Goal: Transaction & Acquisition: Purchase product/service

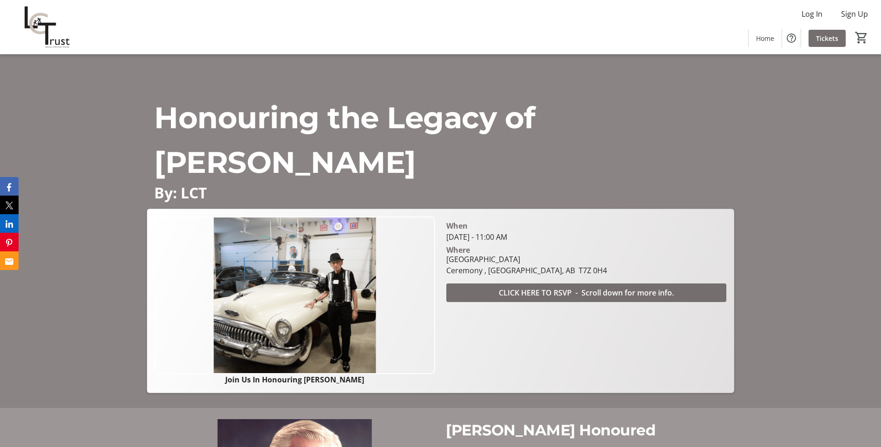
scroll to position [27, 0]
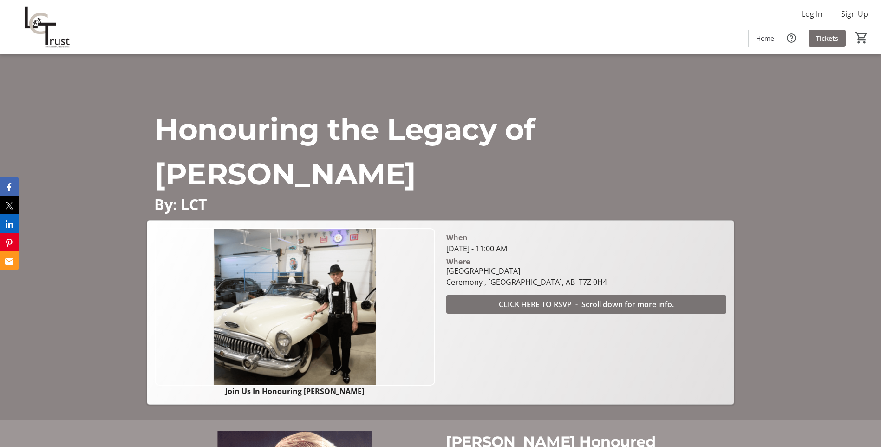
click at [544, 301] on span "CLICK HERE TO RSVP - Scroll down for more info." at bounding box center [586, 303] width 175 height 11
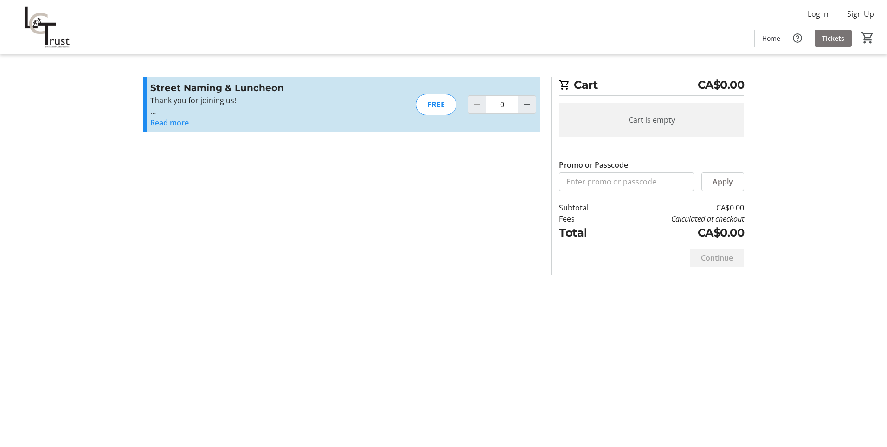
click at [832, 32] on span at bounding box center [833, 38] width 37 height 22
click at [527, 106] on mat-icon "Increment by one" at bounding box center [527, 104] width 11 height 11
type input "1"
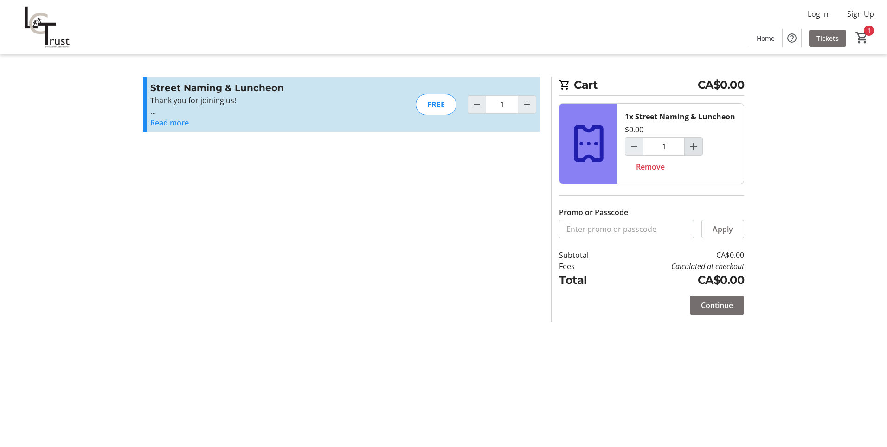
click at [695, 144] on mat-icon "Increment by one" at bounding box center [693, 146] width 11 height 11
type input "2"
click at [706, 305] on span "Continue" at bounding box center [717, 304] width 32 height 11
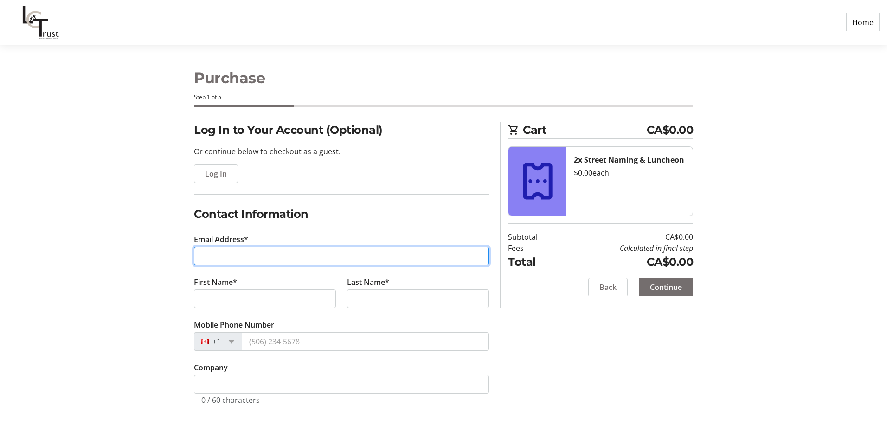
click at [224, 258] on input "Email Address*" at bounding box center [341, 255] width 295 height 19
type input "[PERSON_NAME][EMAIL_ADDRESS][DOMAIN_NAME]"
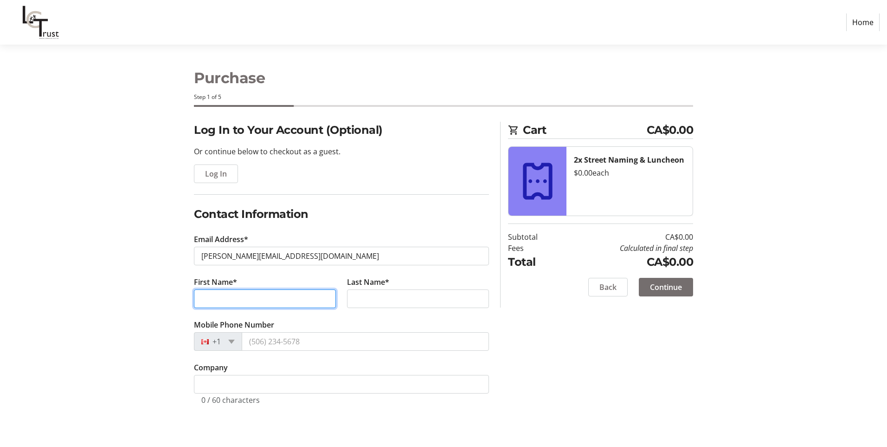
type input "[PERSON_NAME]"
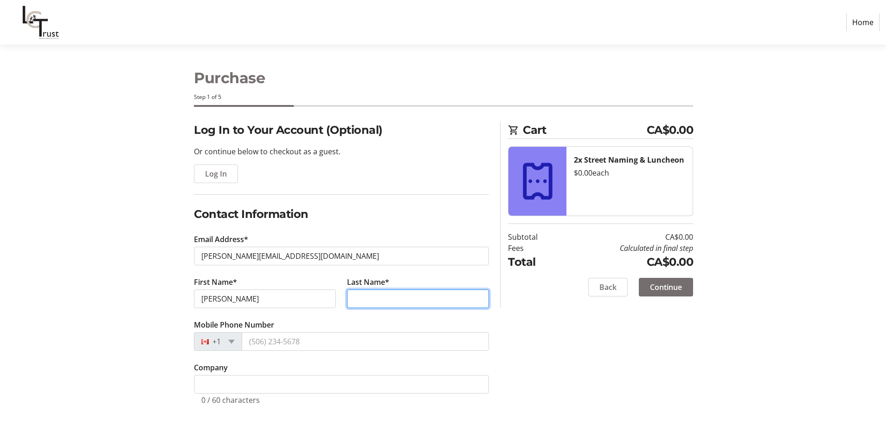
type input "[PERSON_NAME]"
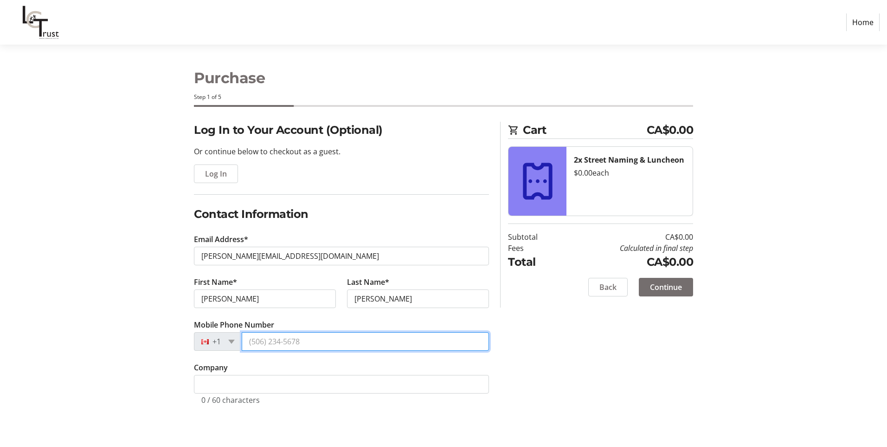
type input "[PHONE_NUMBER]"
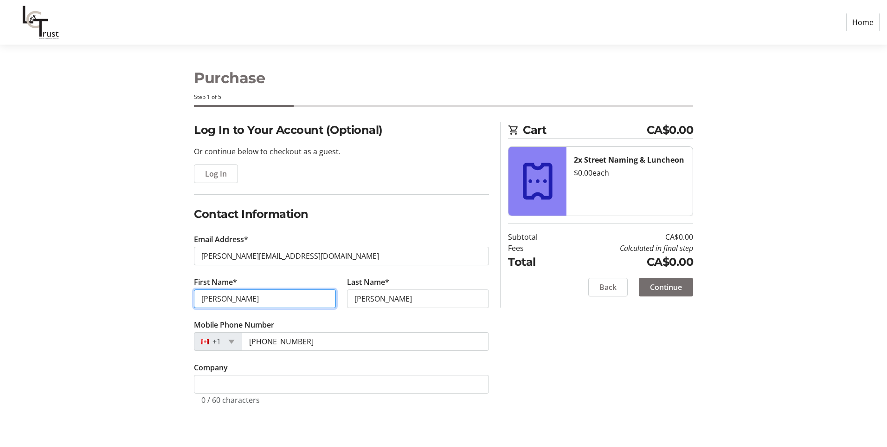
drag, startPoint x: 207, startPoint y: 298, endPoint x: 216, endPoint y: 294, distance: 10.4
click at [207, 298] on input "[PERSON_NAME]" at bounding box center [265, 298] width 142 height 19
type input "[PERSON_NAME]"
click at [67, 243] on section "Purchase Step 1 of 5 Cart CA$0.00 2x Street Naming & Luncheon $0.00 each Subtot…" at bounding box center [443, 246] width 887 height 402
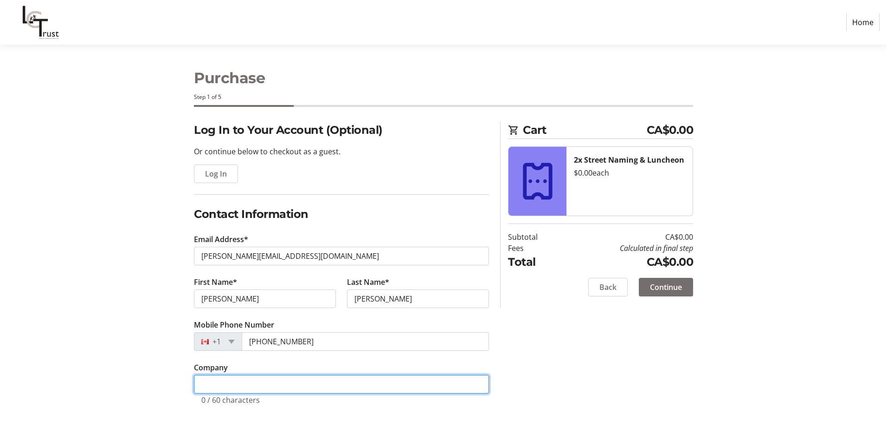
click at [220, 382] on input "Company" at bounding box center [341, 384] width 295 height 19
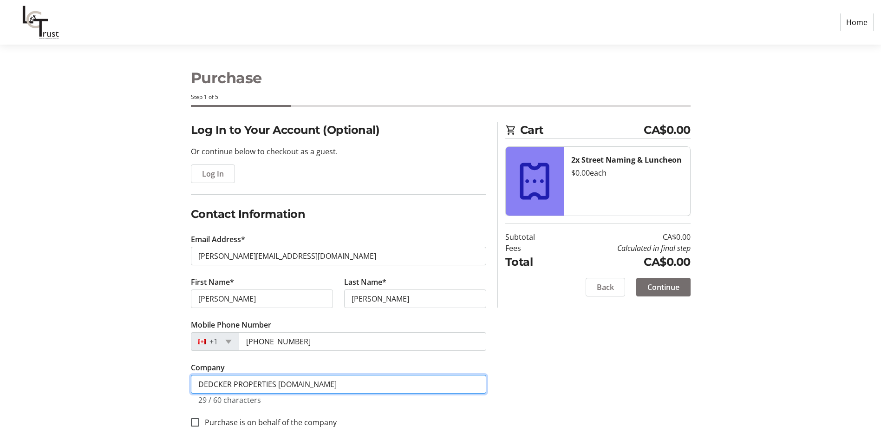
click at [344, 381] on input "DEDCKER PROPERTIES [DOMAIN_NAME]" at bounding box center [338, 384] width 295 height 19
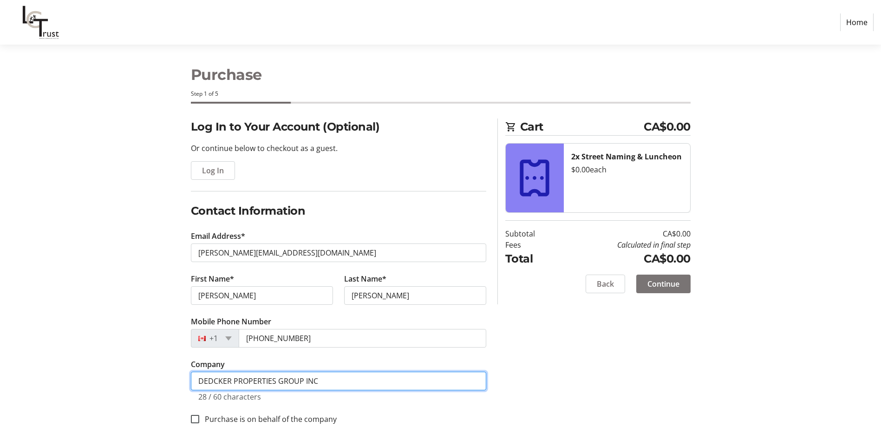
type input "DEDCKER PROPERTIES GROUP INC"
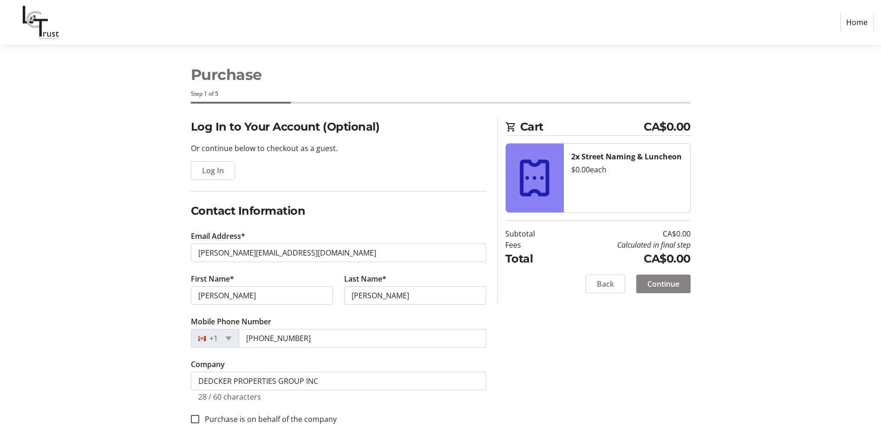
click at [665, 285] on span "Continue" at bounding box center [663, 283] width 32 height 11
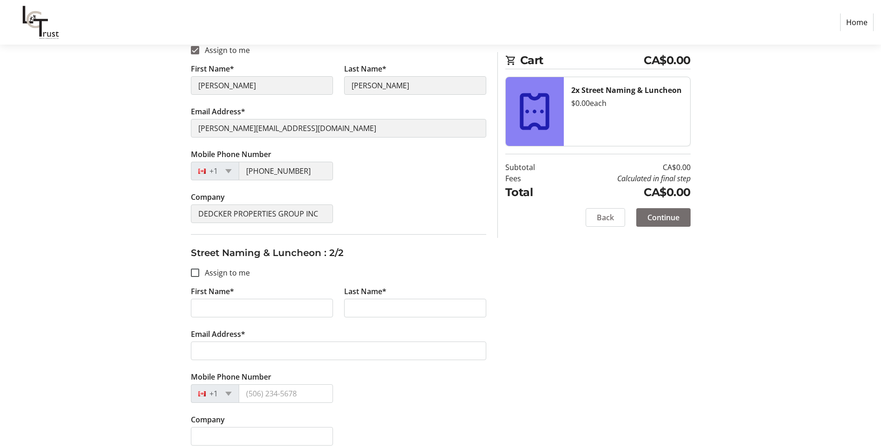
scroll to position [166, 0]
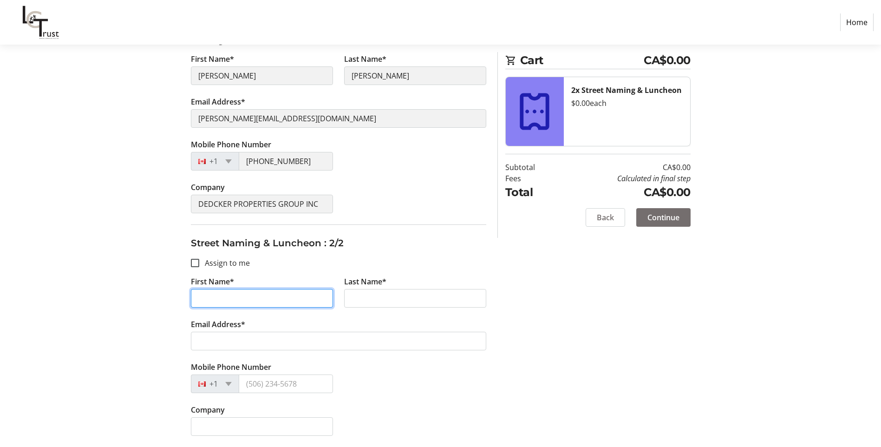
click at [228, 299] on input "First Name*" at bounding box center [262, 298] width 142 height 19
type input "[PERSON_NAME]"
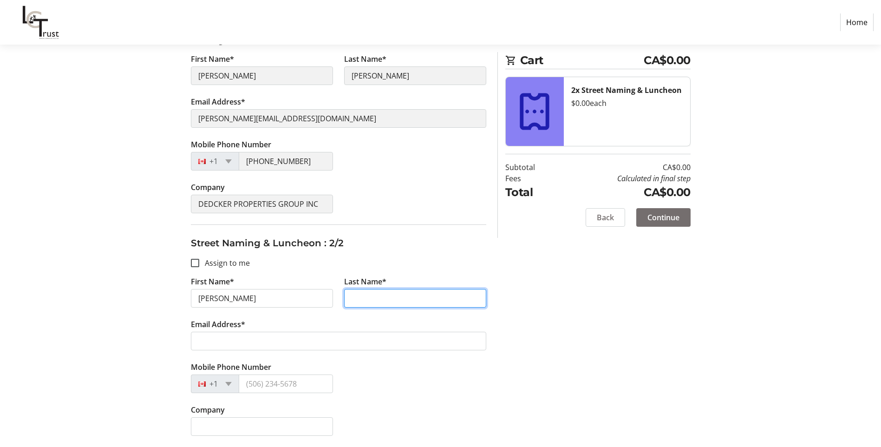
click at [394, 292] on input "Last Name*" at bounding box center [415, 298] width 142 height 19
type input "[PERSON_NAME]"
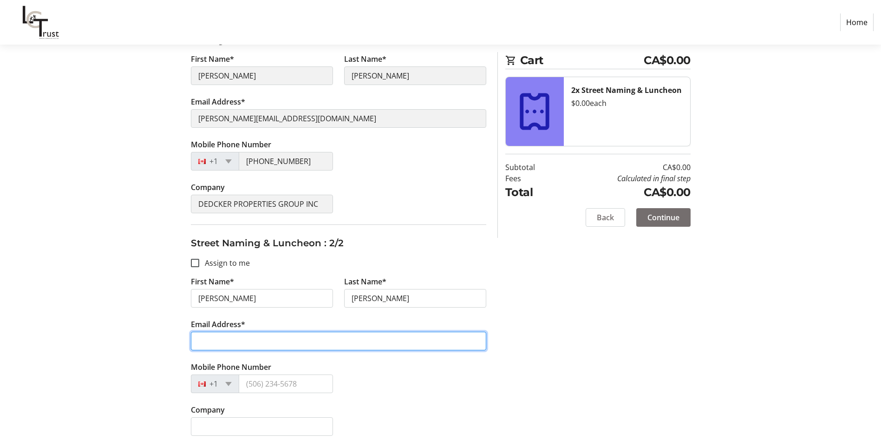
click at [292, 346] on input "Email Address*" at bounding box center [338, 340] width 295 height 19
type input "[EMAIL_ADDRESS][DOMAIN_NAME]"
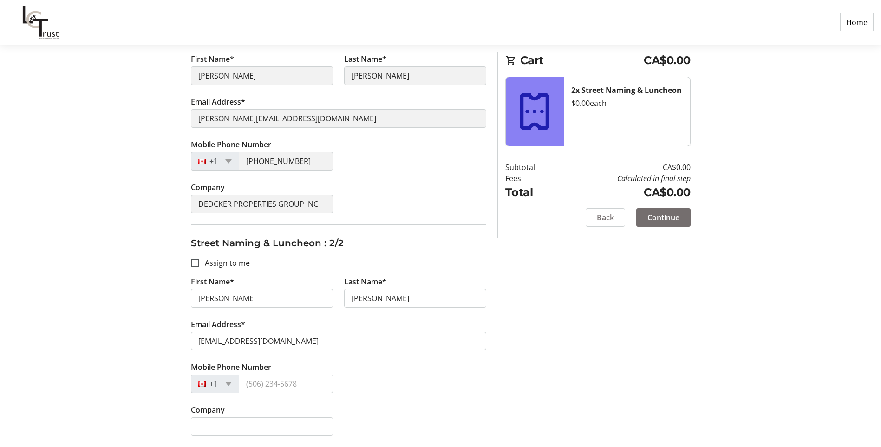
click at [584, 387] on div "Assign Tickets Enter details for each attendee so that they receive their ticke…" at bounding box center [440, 200] width 613 height 491
click at [300, 387] on input "Mobile Phone Number" at bounding box center [286, 383] width 94 height 19
type input "[PHONE_NUMBER]"
click at [672, 216] on span "Continue" at bounding box center [663, 217] width 32 height 11
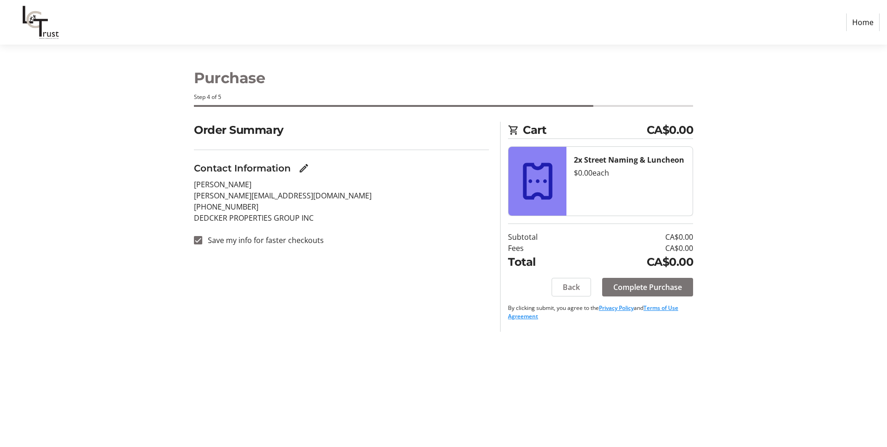
click at [638, 289] on span "Complete Purchase" at bounding box center [648, 286] width 69 height 11
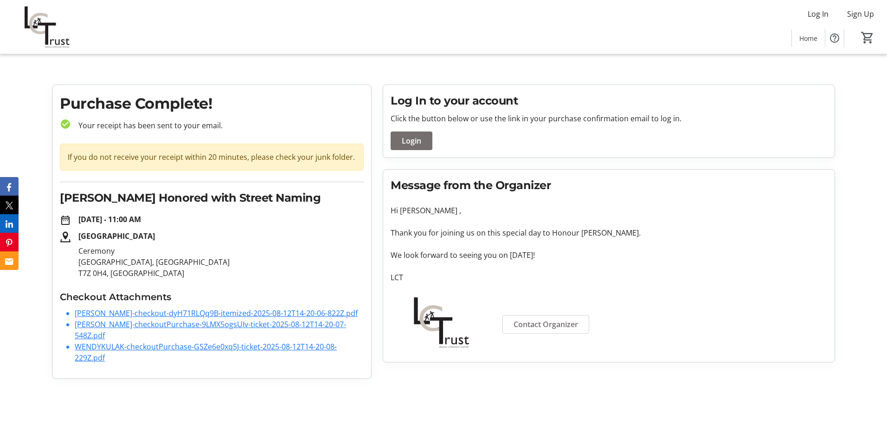
click at [170, 323] on link "[PERSON_NAME]-checkoutPurchase-9LMX5ogsUIv-ticket-2025-08-12T14-20-07-548Z.pdf" at bounding box center [211, 329] width 272 height 21
